Goal: Check status: Check status

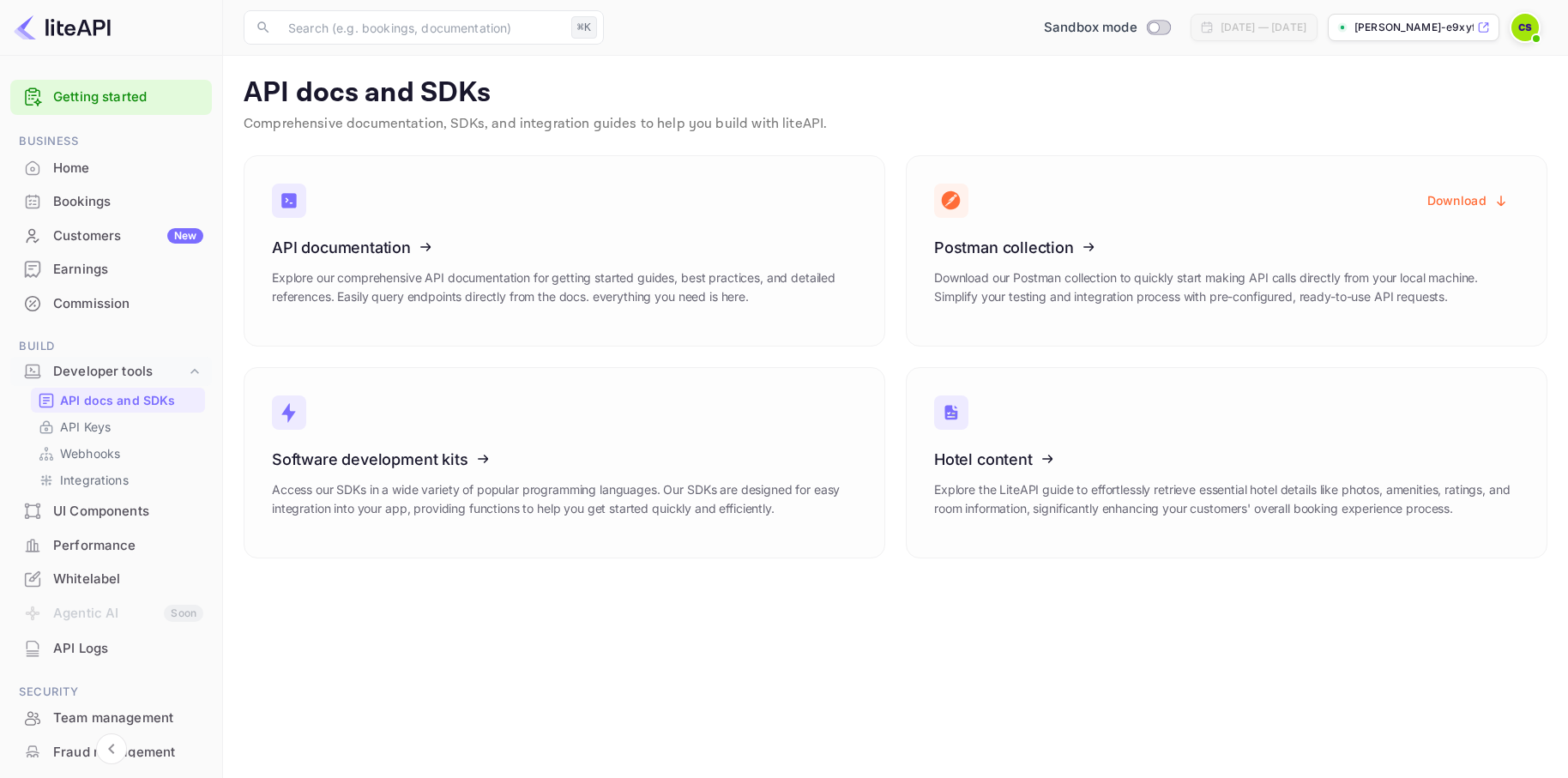
click at [70, 174] on div "Home" at bounding box center [128, 168] width 150 height 20
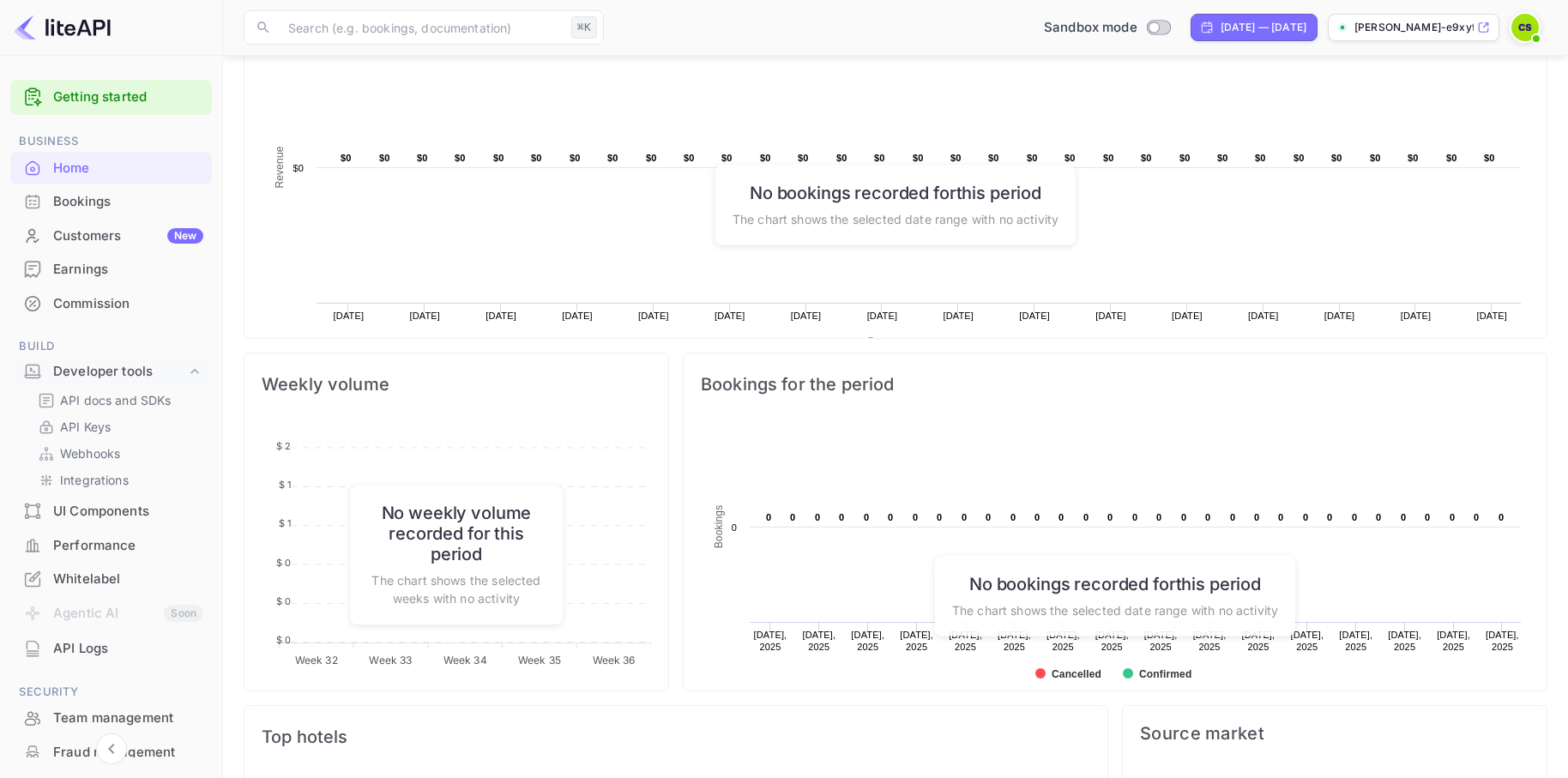
scroll to position [532, 0]
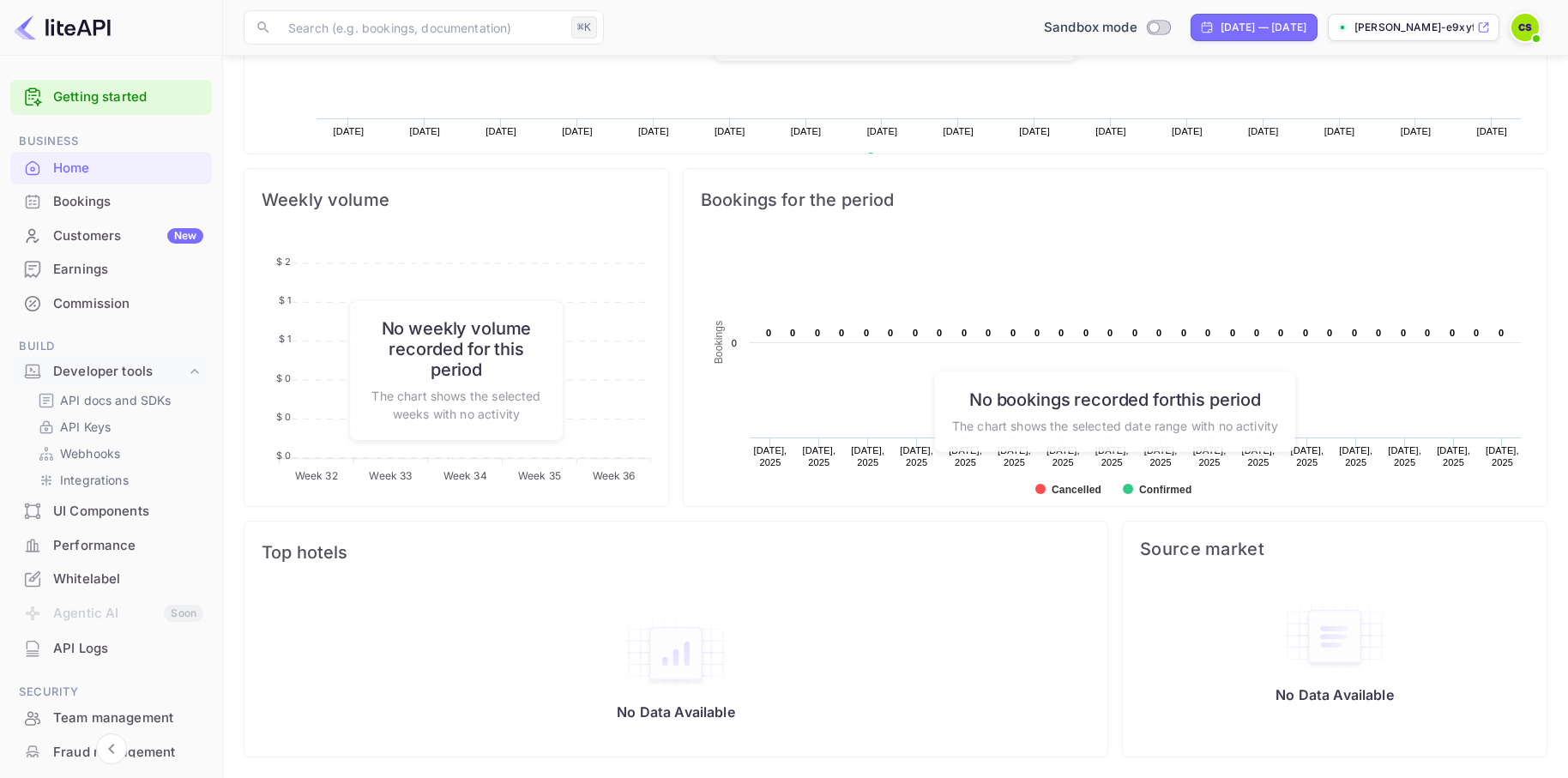
click at [79, 205] on div "Bookings" at bounding box center [128, 202] width 150 height 20
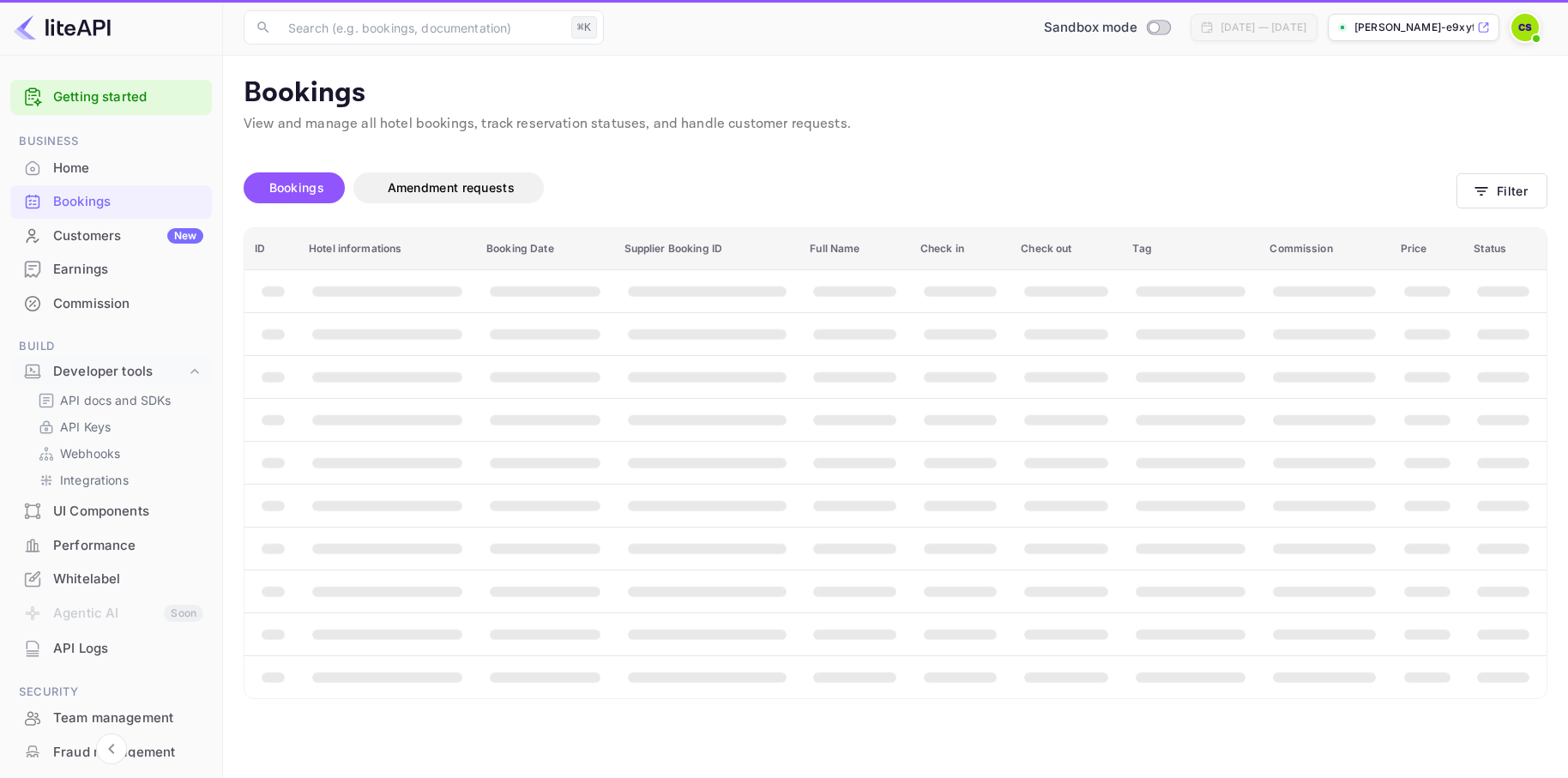
scroll to position [0, 0]
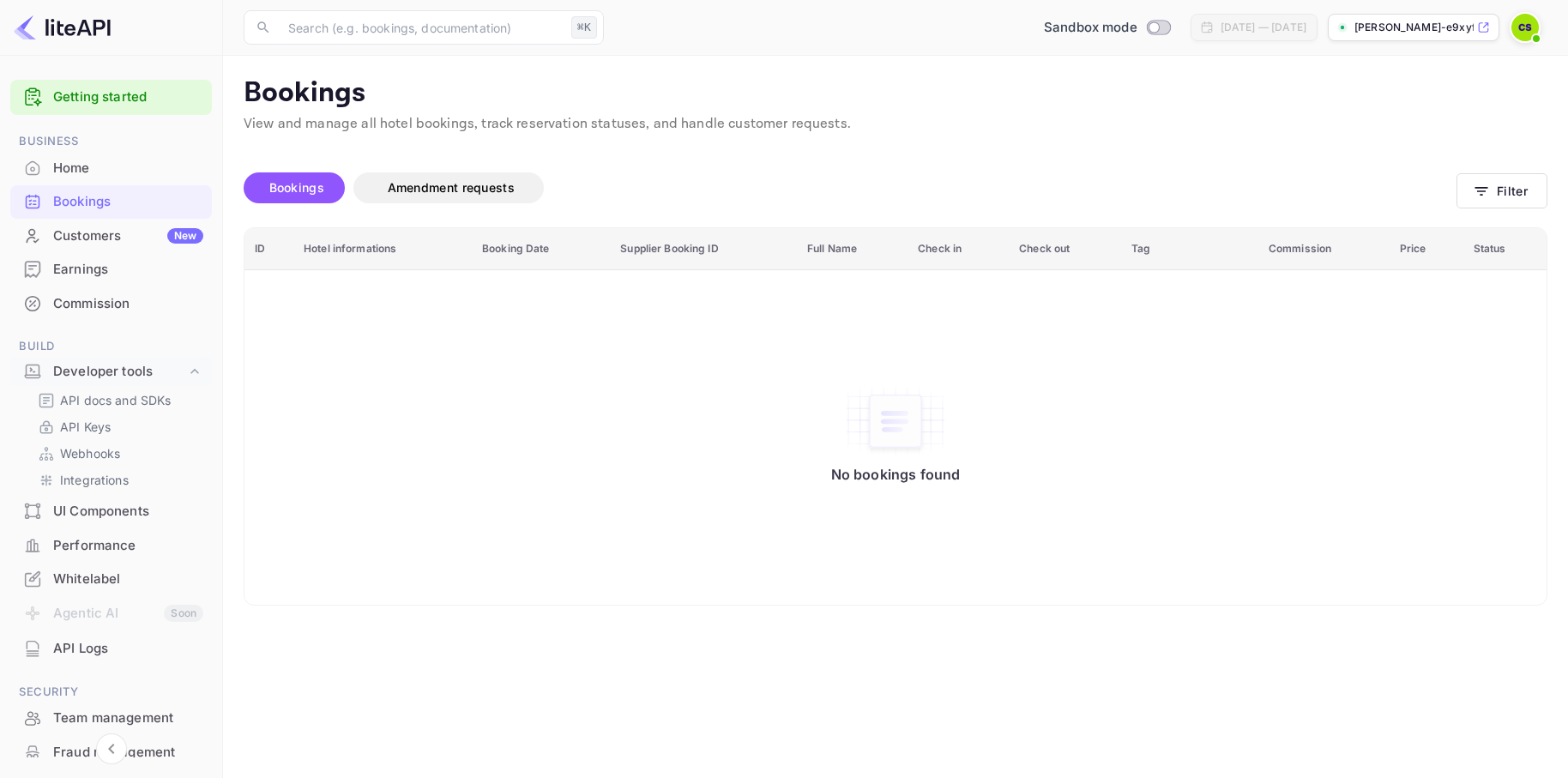
click at [646, 390] on div "No bookings found" at bounding box center [896, 438] width 1268 height 312
click at [1137, 32] on input "Switch to Production mode" at bounding box center [1154, 27] width 35 height 12
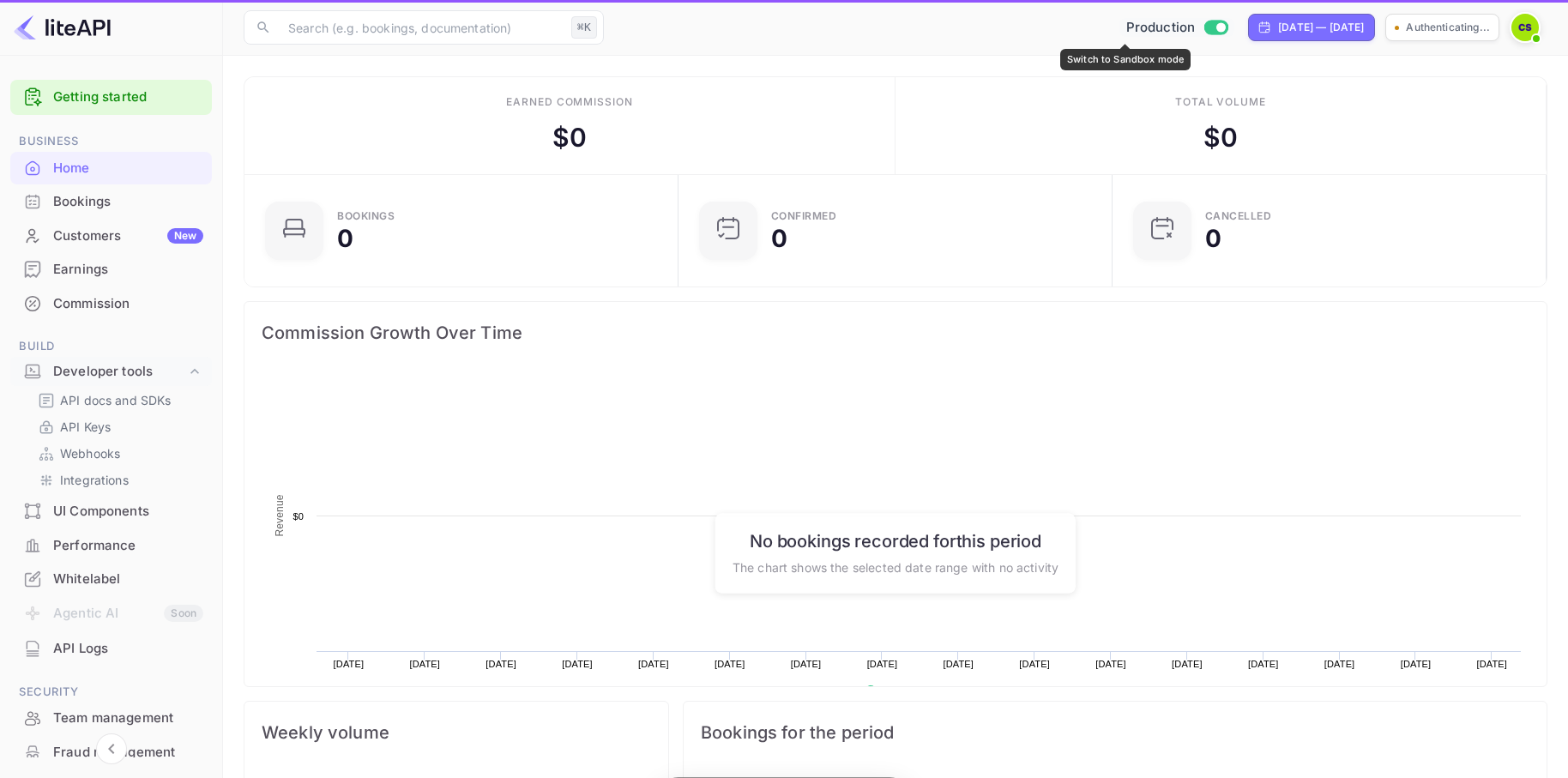
scroll to position [279, 424]
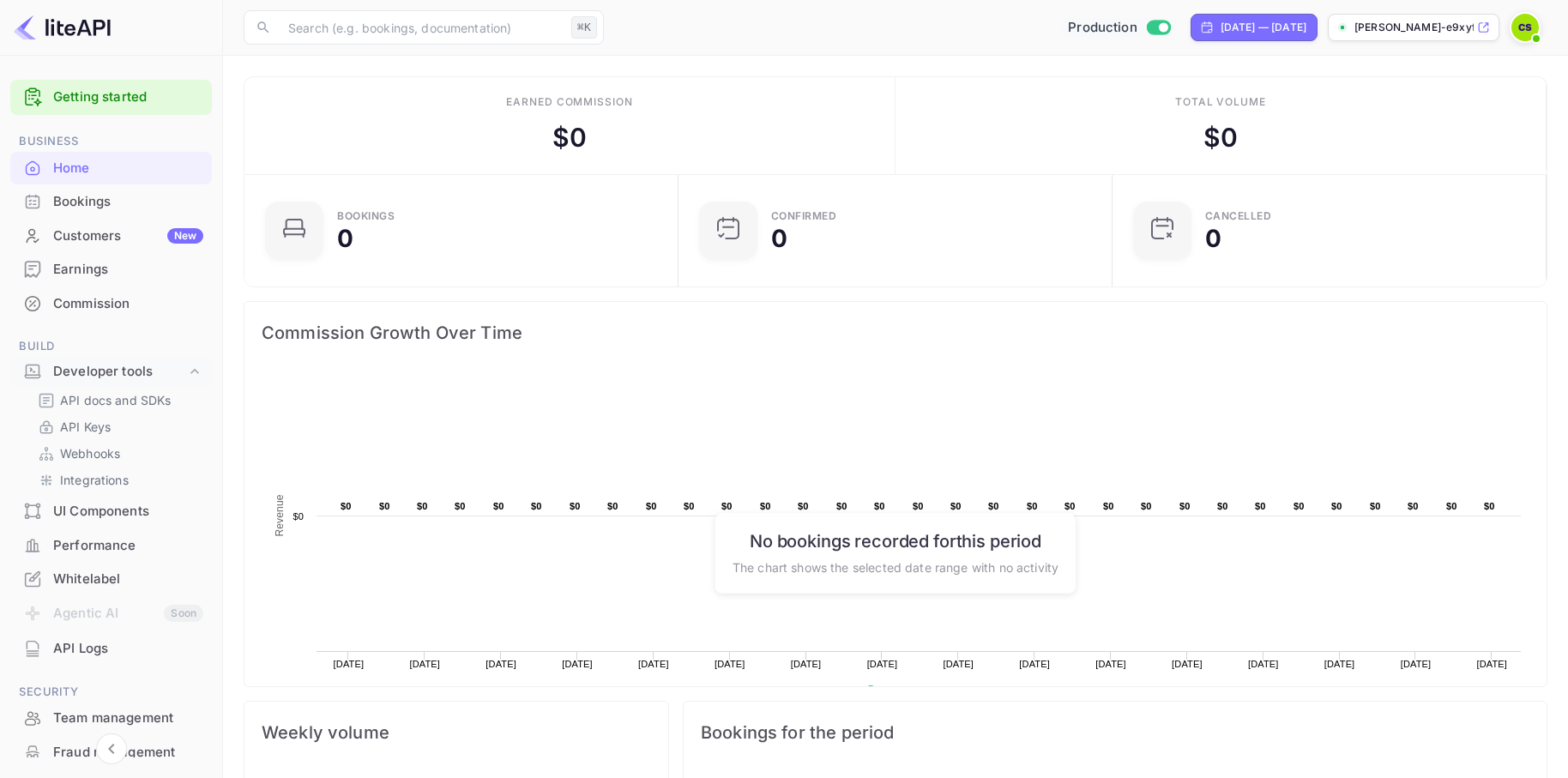
click at [1146, 29] on input "Switch to Sandbox mode" at bounding box center [1163, 27] width 35 height 12
click at [1292, 356] on div "Commission Growth Over Time" at bounding box center [896, 332] width 1303 height 61
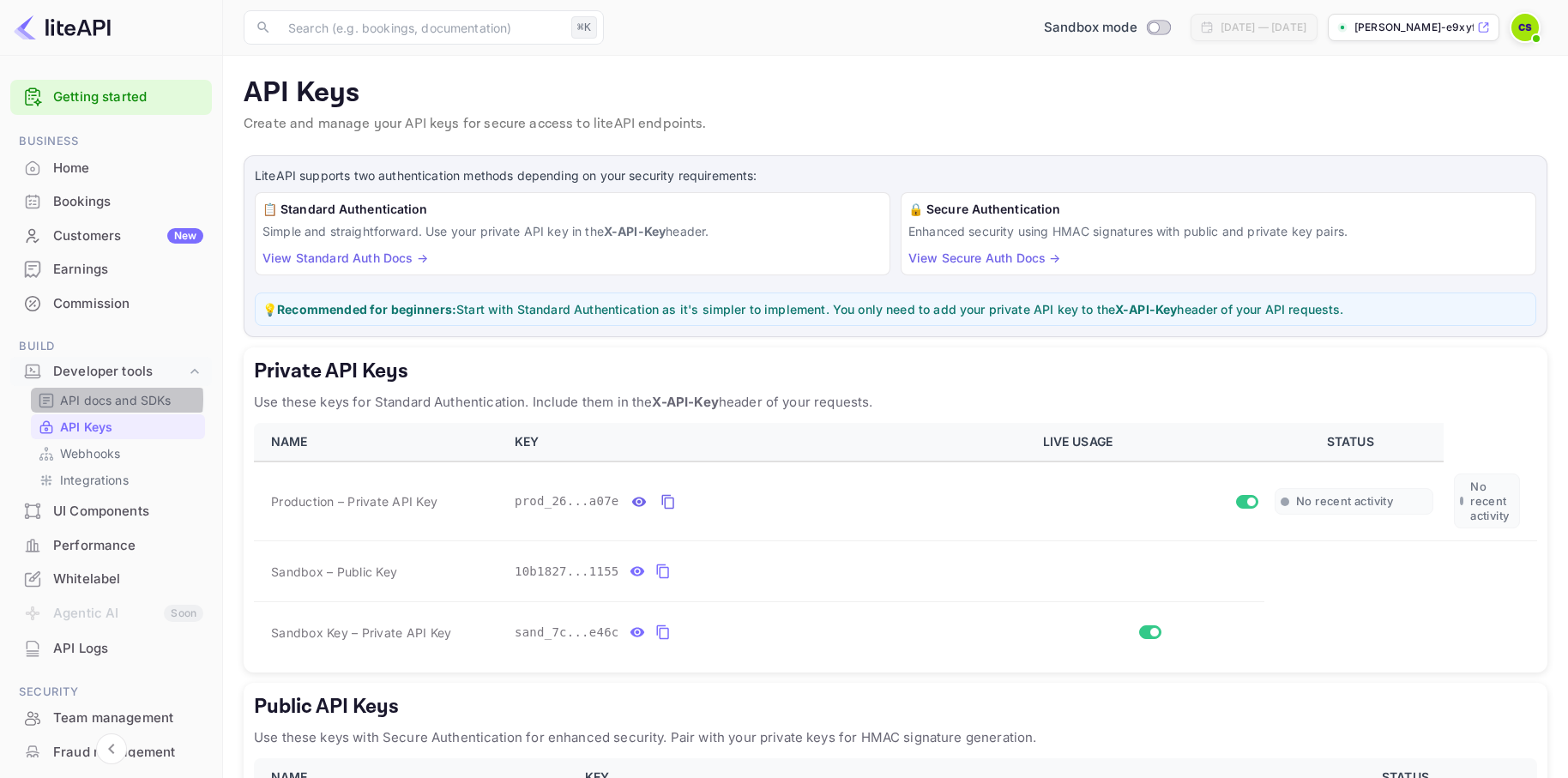
click at [90, 399] on p "API docs and SDKs" at bounding box center [115, 400] width 111 height 18
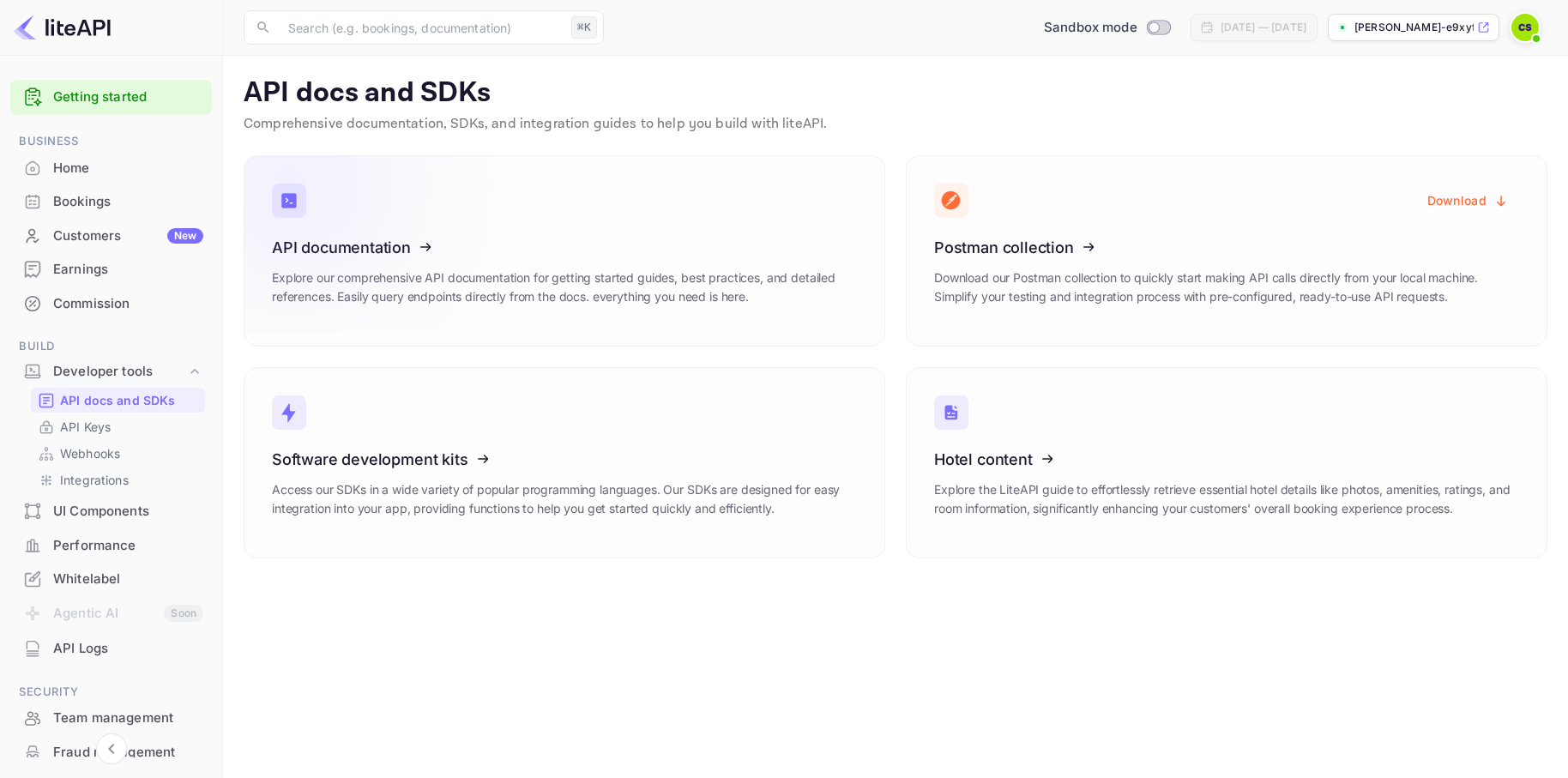
click at [360, 243] on icon at bounding box center [378, 244] width 267 height 176
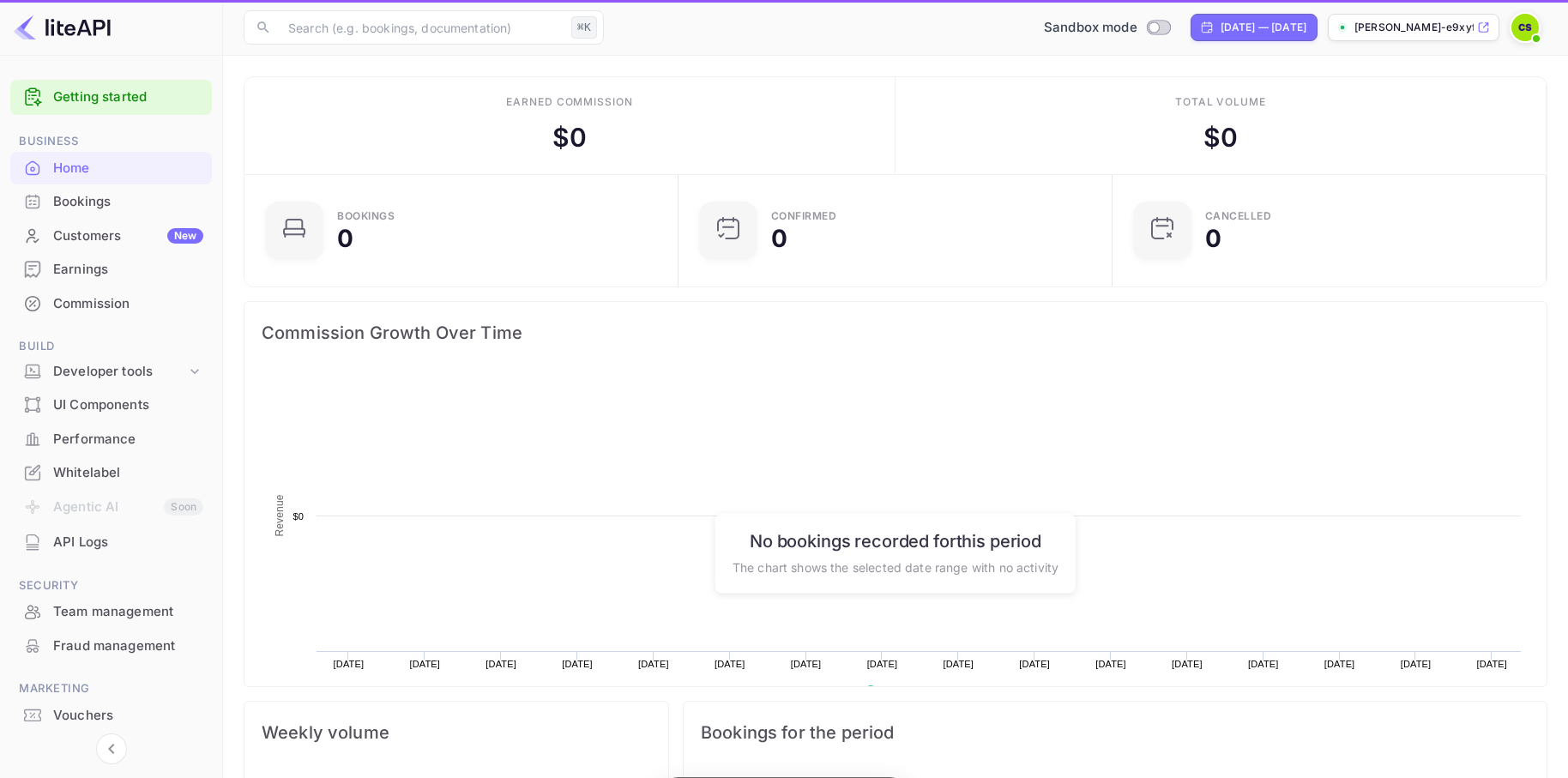
scroll to position [279, 424]
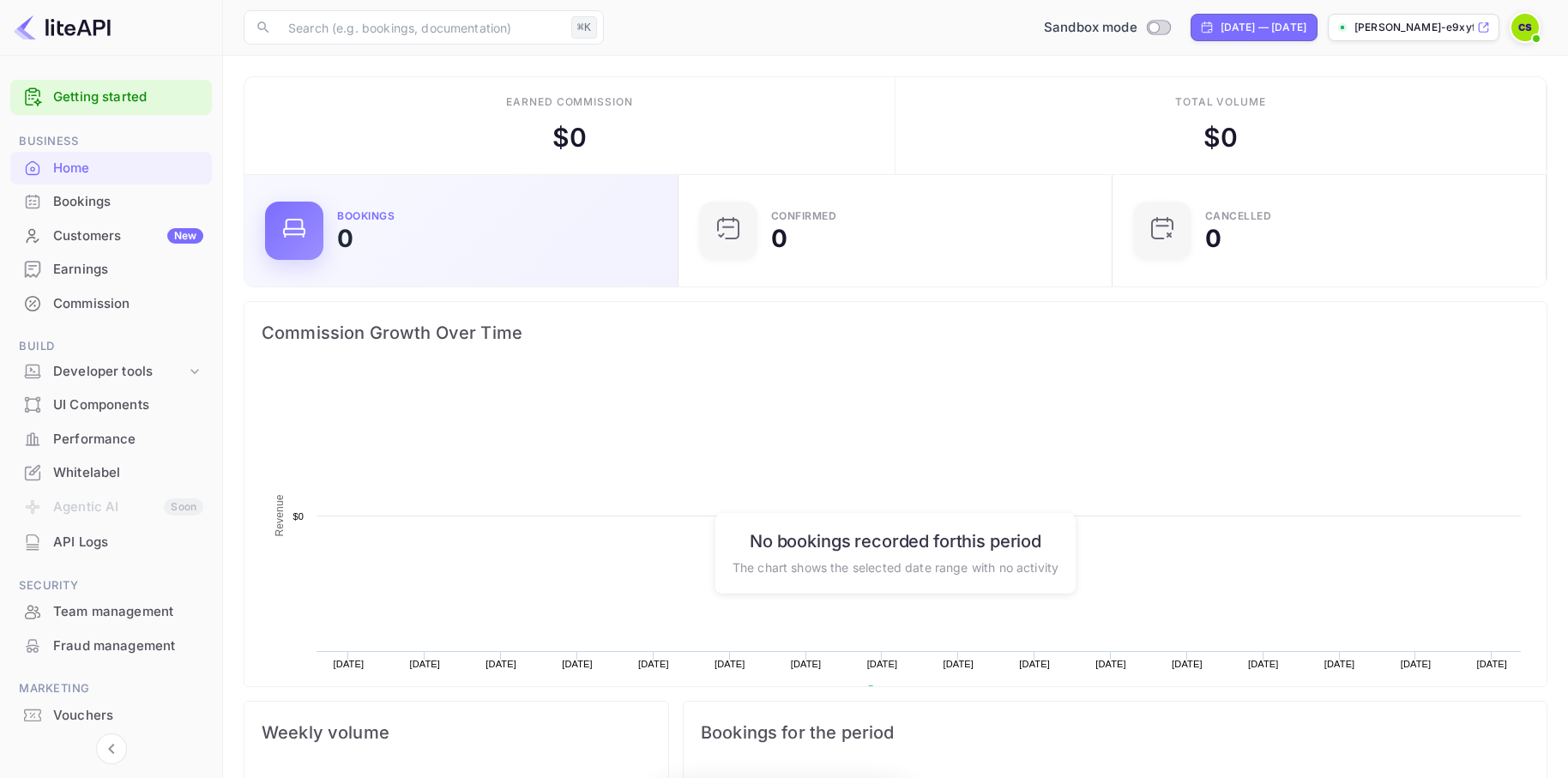
scroll to position [1, 1]
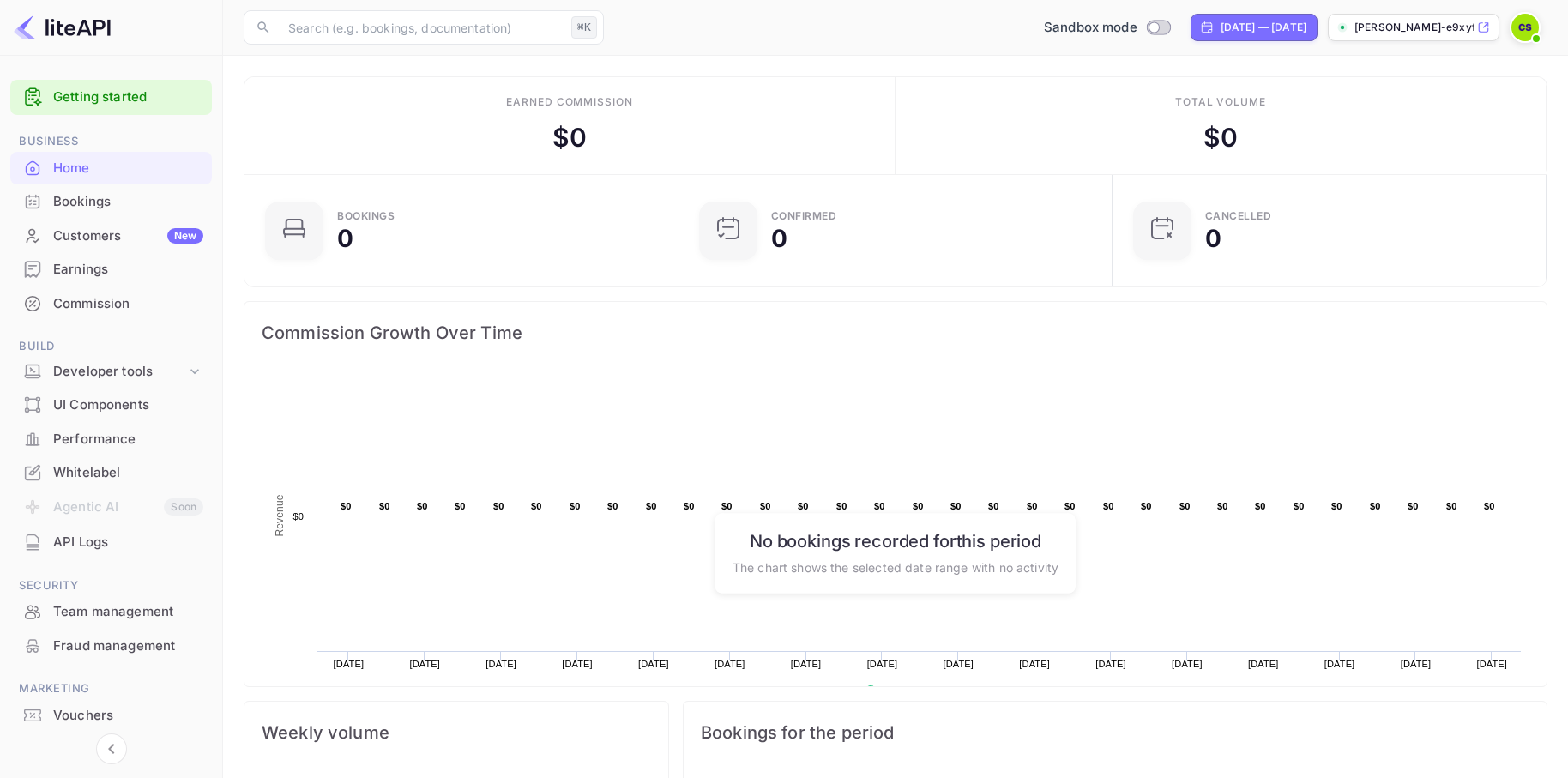
click at [88, 204] on div "Bookings" at bounding box center [128, 202] width 150 height 20
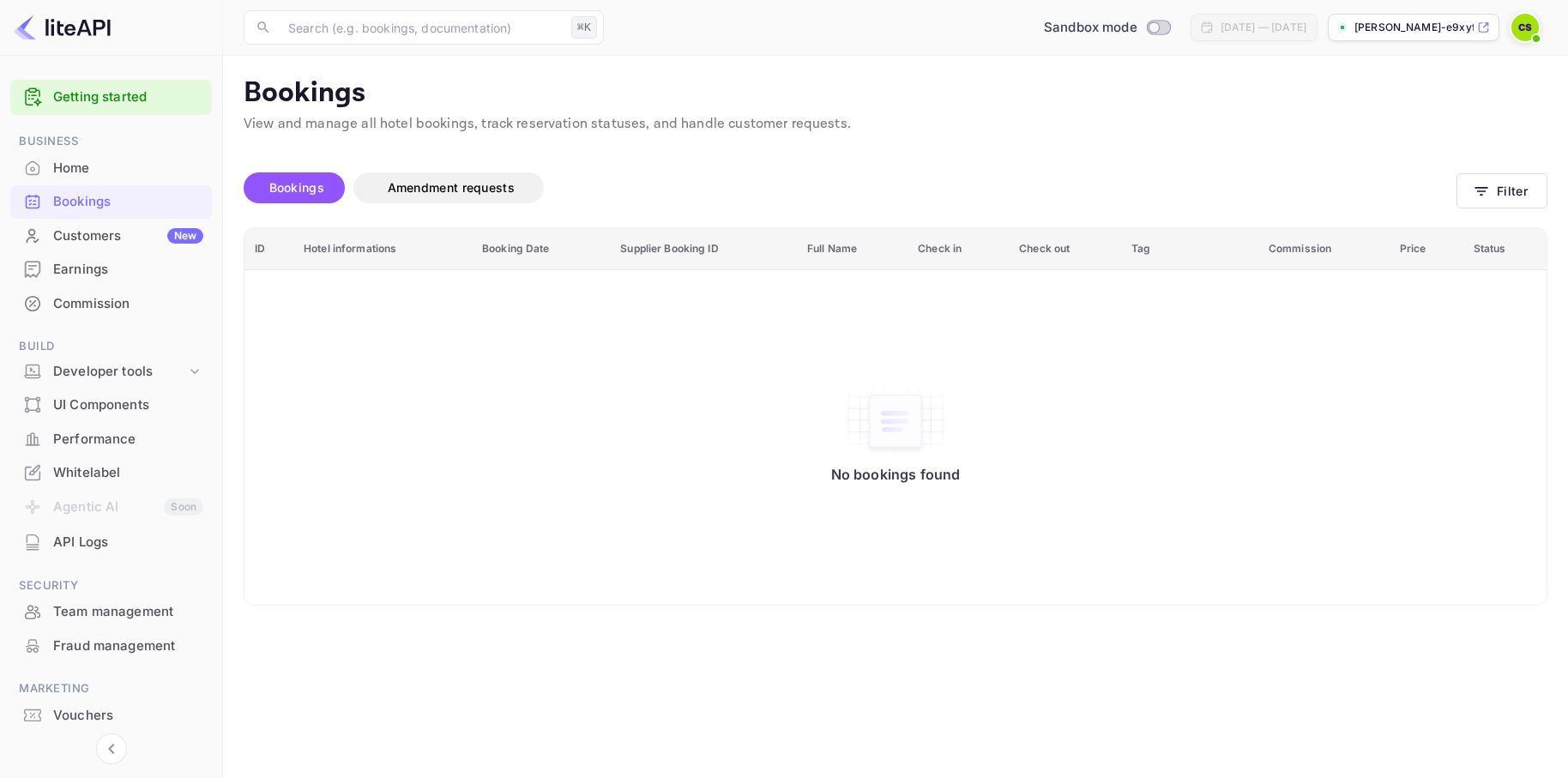
click at [760, 453] on div "No bookings found" at bounding box center [896, 438] width 1268 height 312
click at [108, 232] on div "Customers New" at bounding box center [128, 236] width 150 height 20
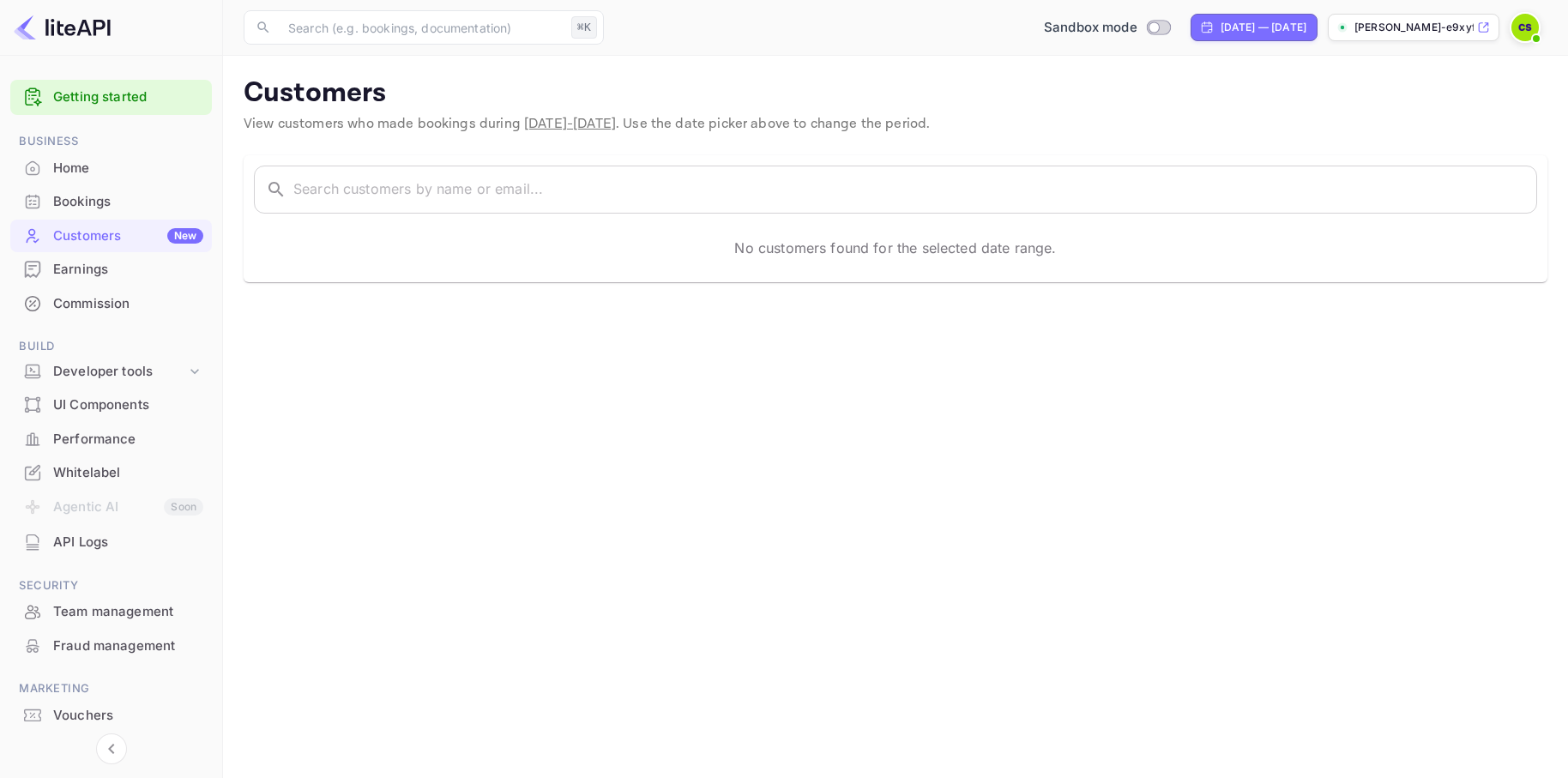
click at [552, 124] on span "Aug 04 - Sep 03, 2025" at bounding box center [570, 124] width 92 height 18
click at [62, 199] on div "Bookings" at bounding box center [128, 202] width 150 height 20
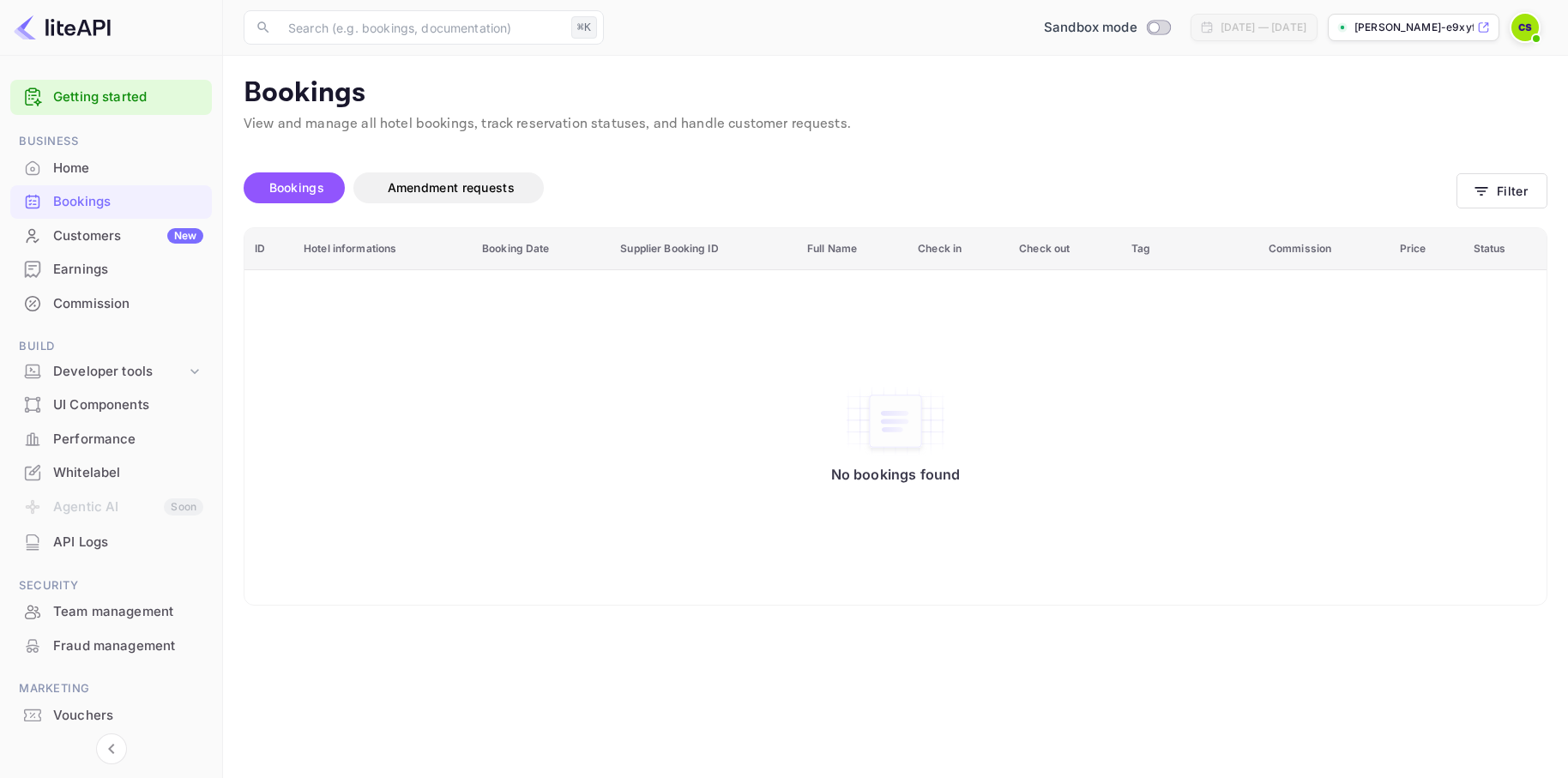
click at [1268, 28] on div "Aug 4, 2025 — Sep 3, 2025" at bounding box center [1263, 27] width 85 height 15
click at [1137, 25] on input "Switch to Production mode" at bounding box center [1154, 27] width 35 height 12
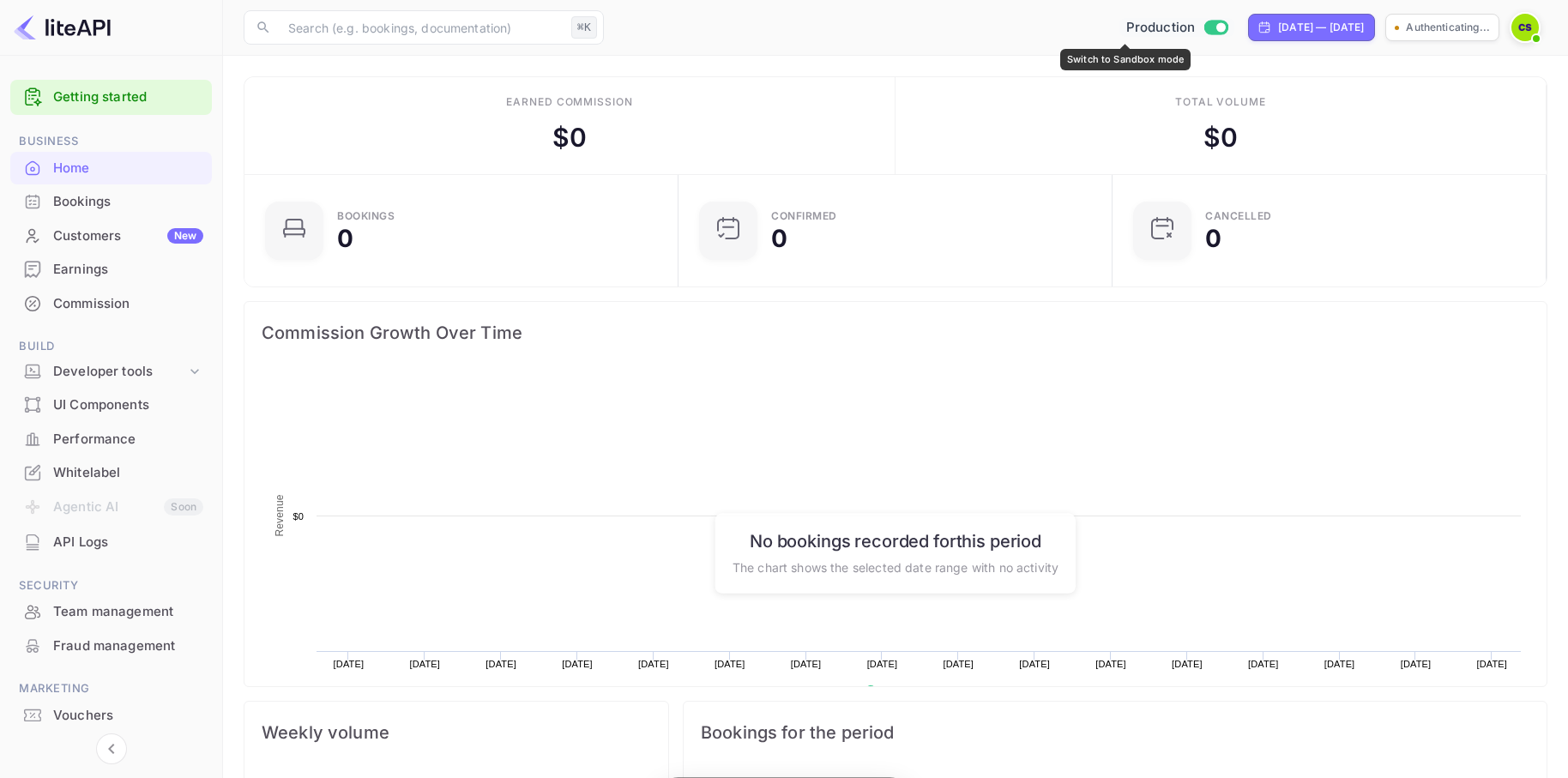
scroll to position [279, 424]
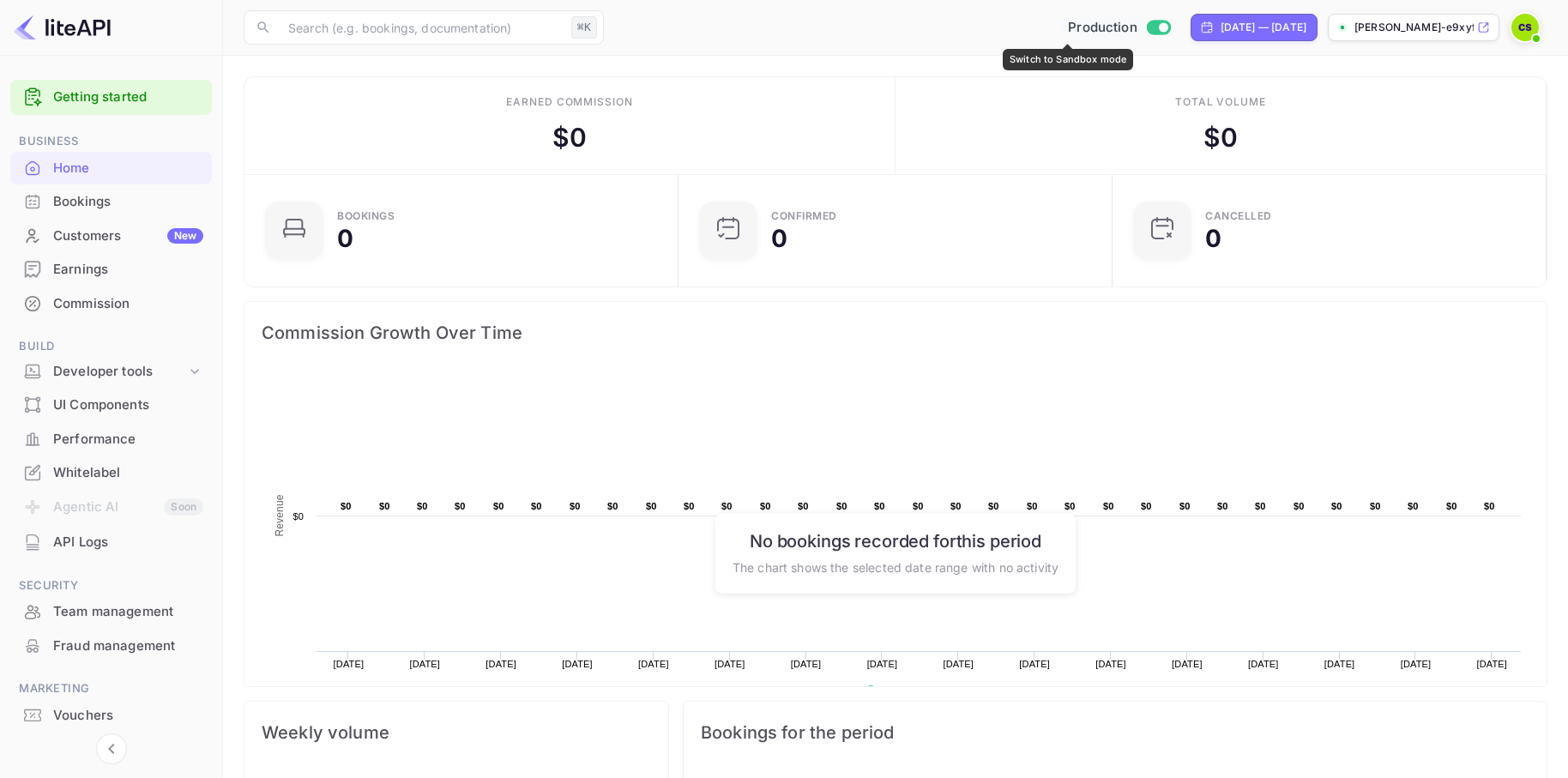
click at [1146, 28] on input "Switch to Sandbox mode" at bounding box center [1163, 27] width 35 height 12
checkbox input "false"
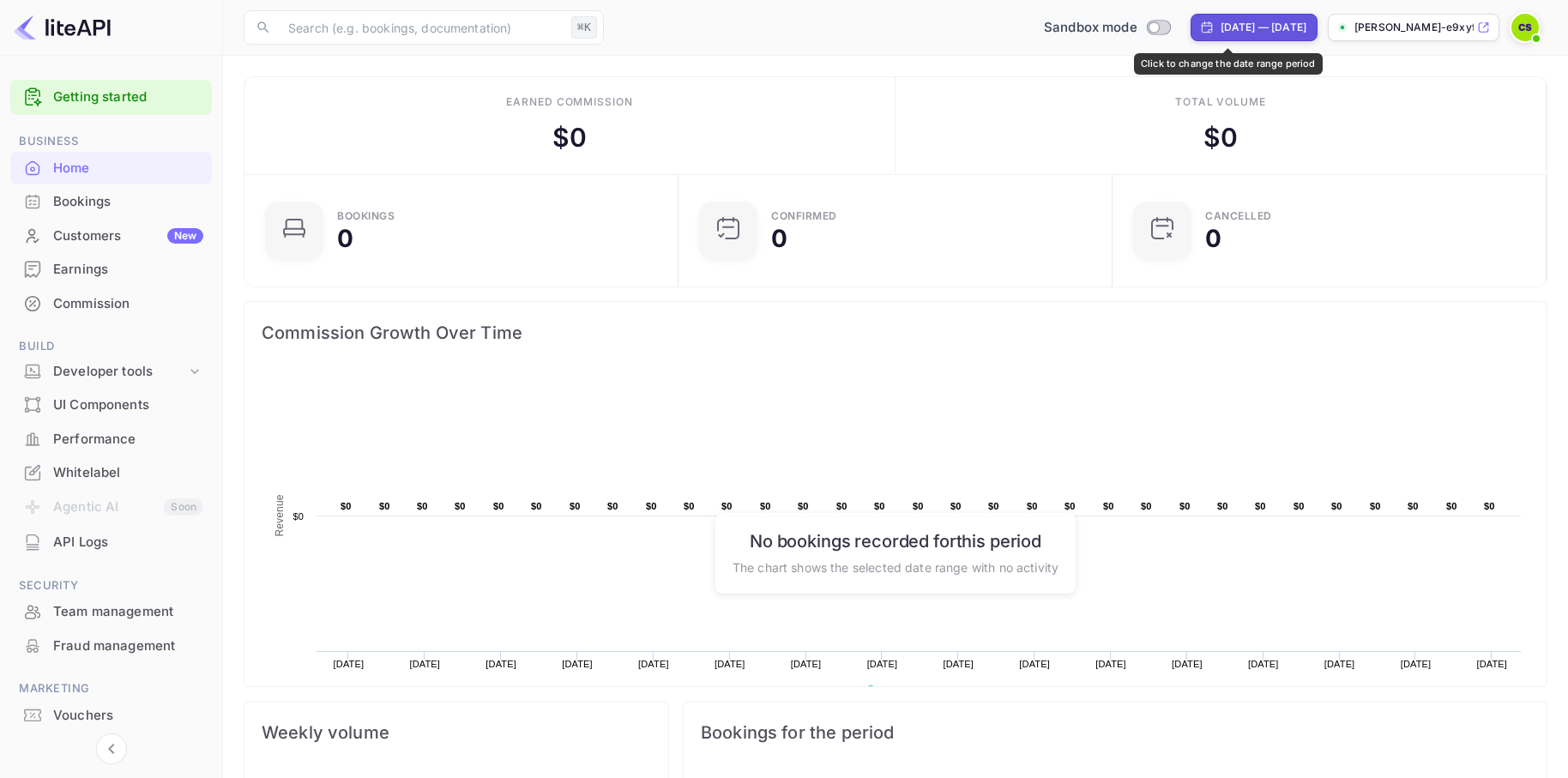
click at [1223, 26] on div "Aug 4, 2025 — Sep 3, 2025" at bounding box center [1263, 27] width 85 height 15
select select "7"
select select "2025"
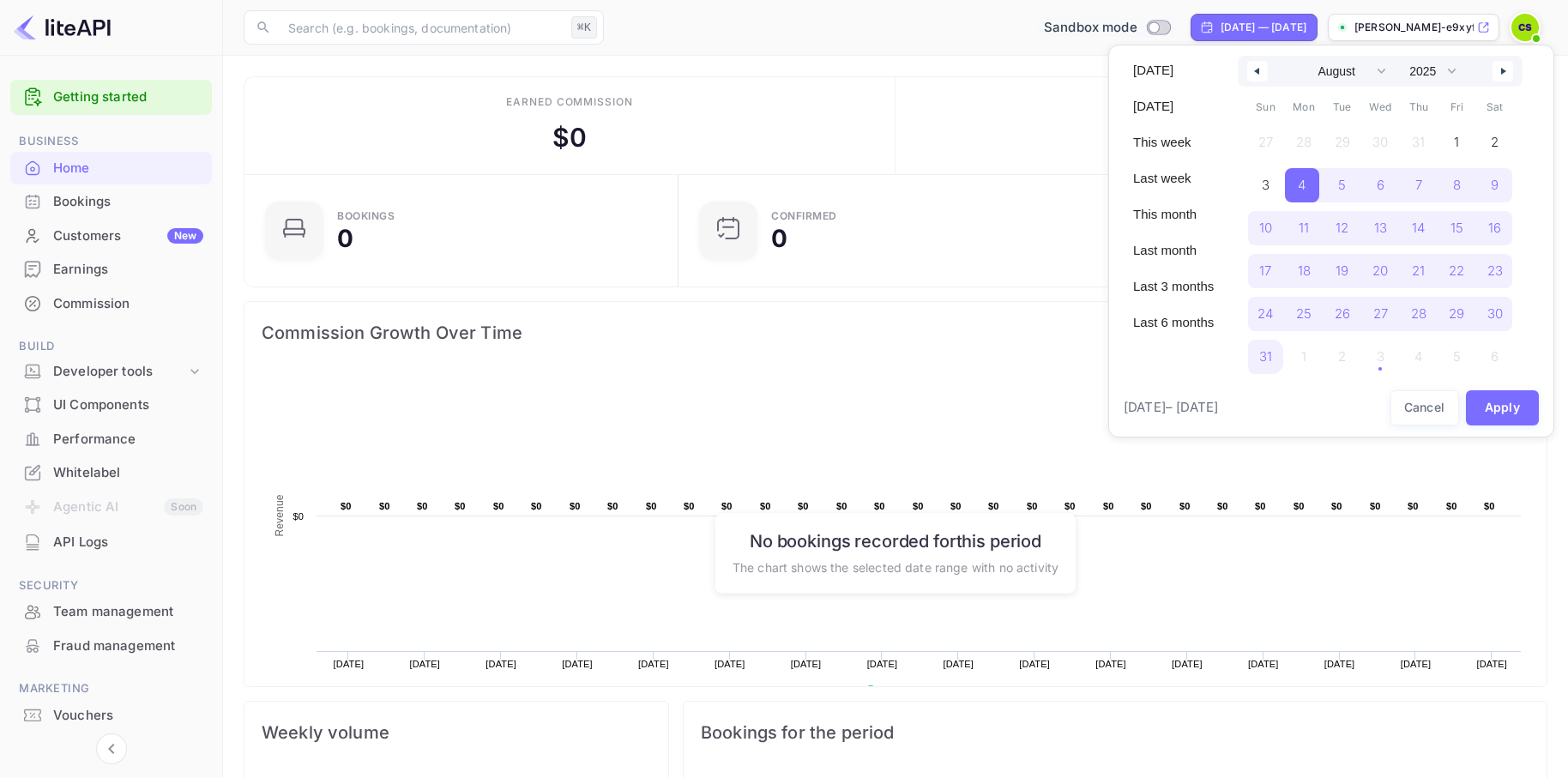
click at [1507, 68] on icon "button" at bounding box center [1506, 71] width 9 height 7
select select "8"
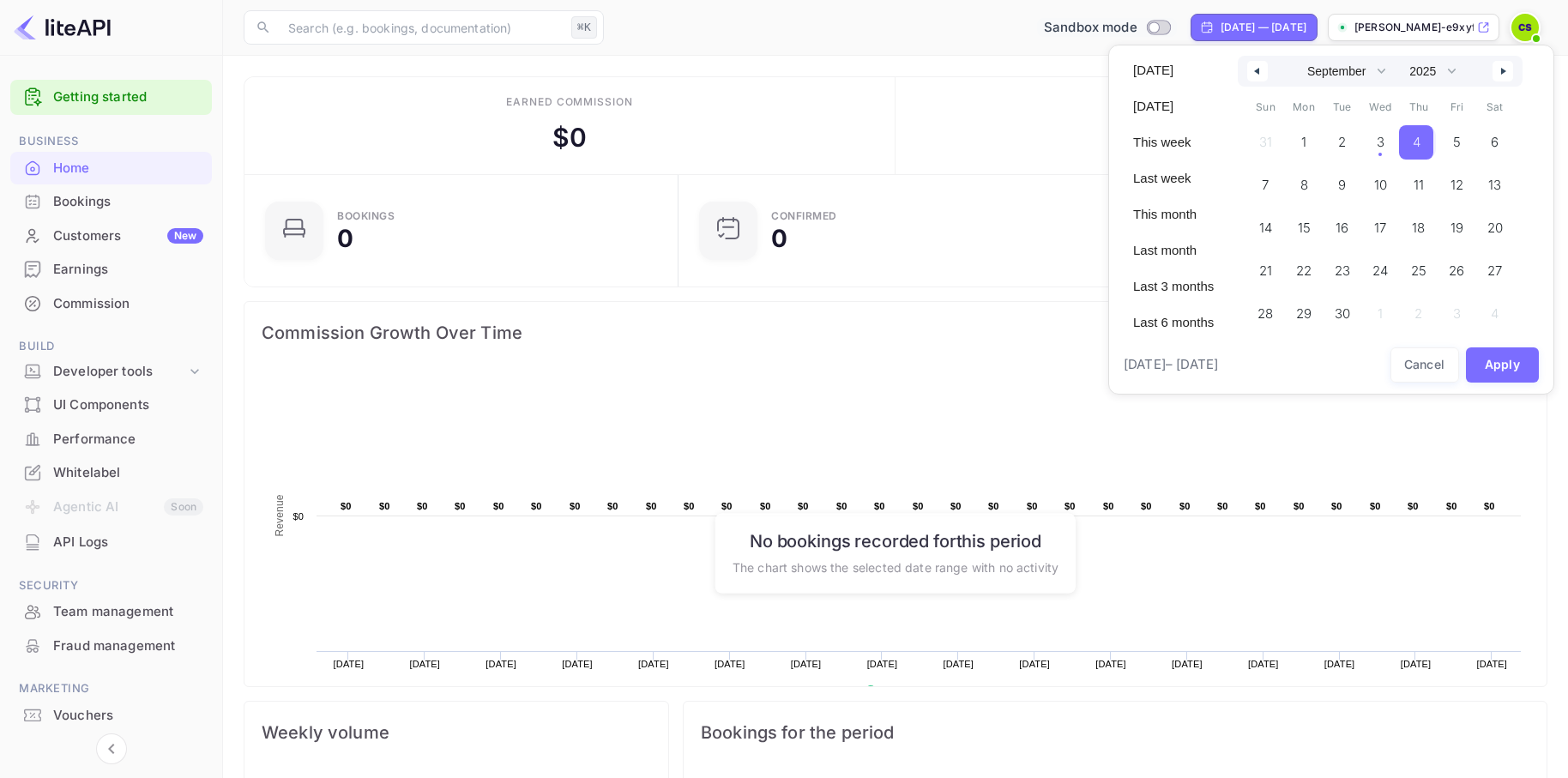
click at [1410, 146] on span "4" at bounding box center [1416, 142] width 35 height 35
click at [1491, 356] on button "Apply" at bounding box center [1503, 365] width 74 height 36
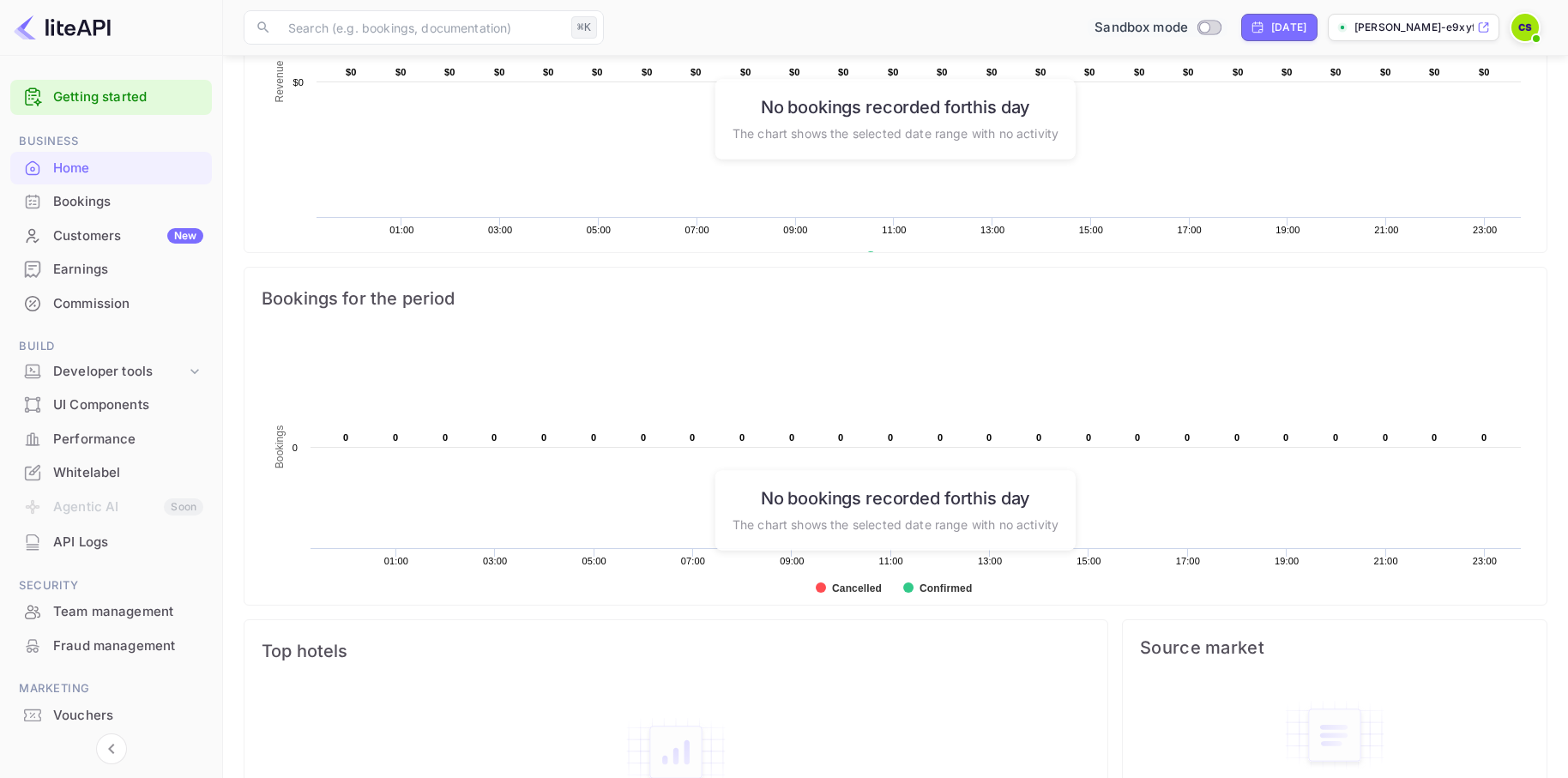
scroll to position [532, 0]
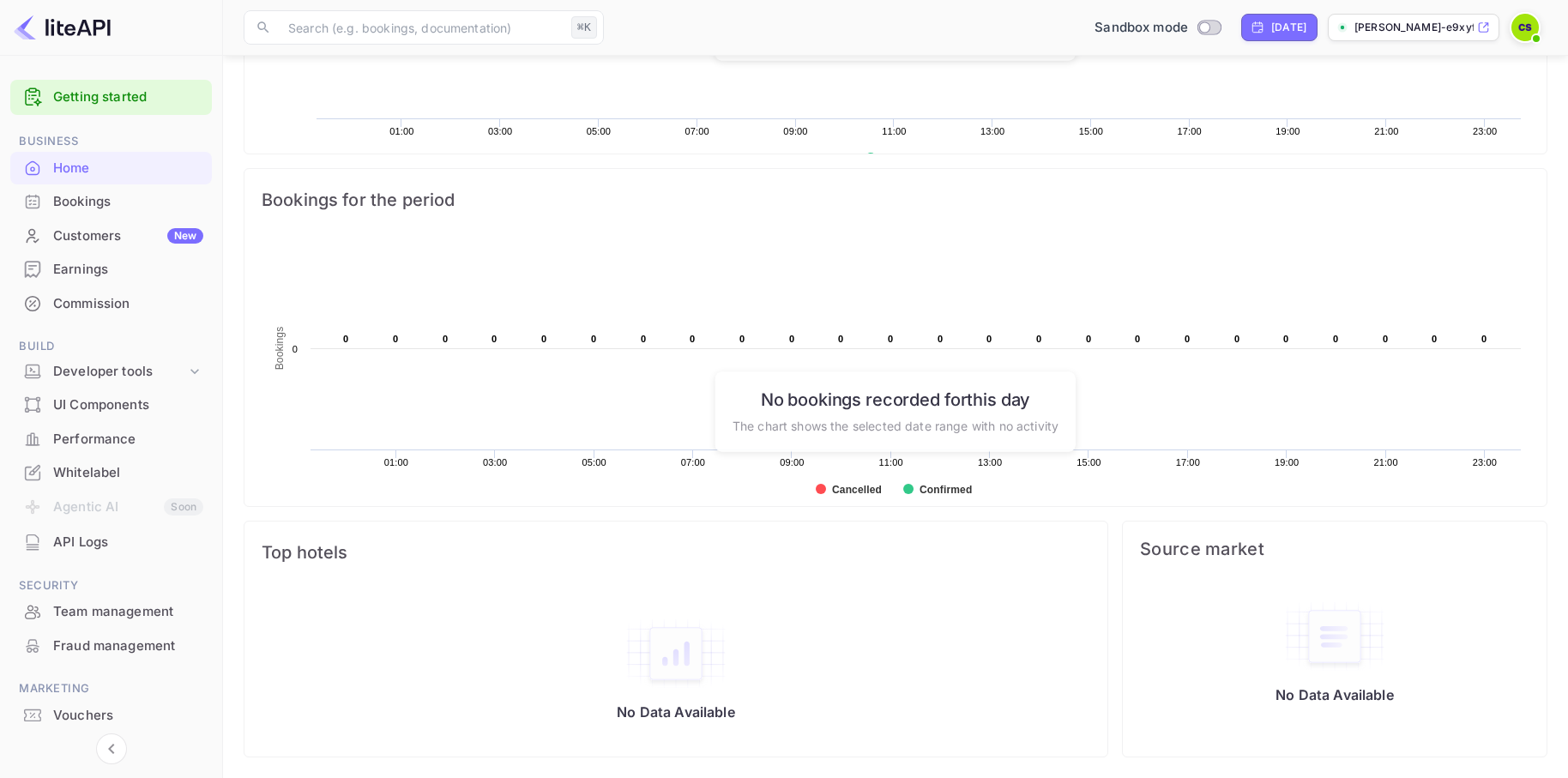
click at [85, 200] on div "Bookings" at bounding box center [128, 202] width 150 height 20
